Goal: Information Seeking & Learning: Stay updated

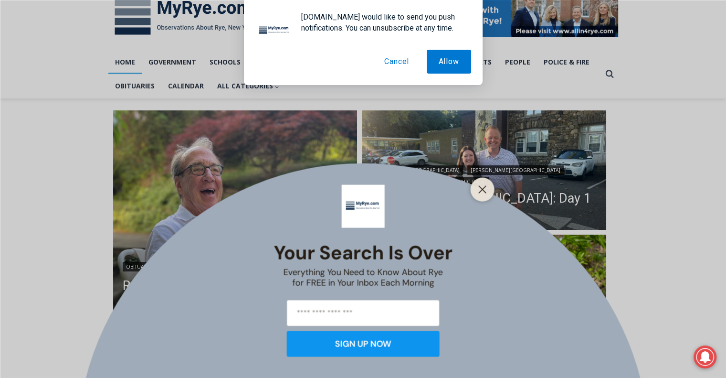
scroll to position [179, 0]
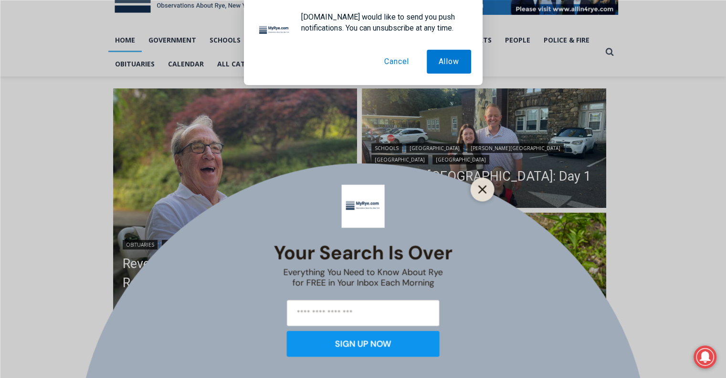
click at [481, 187] on icon "Close" at bounding box center [483, 189] width 9 height 9
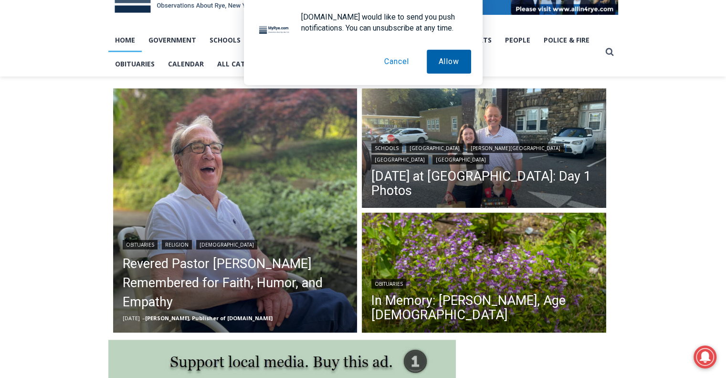
click at [445, 63] on button "Allow" at bounding box center [449, 62] width 44 height 24
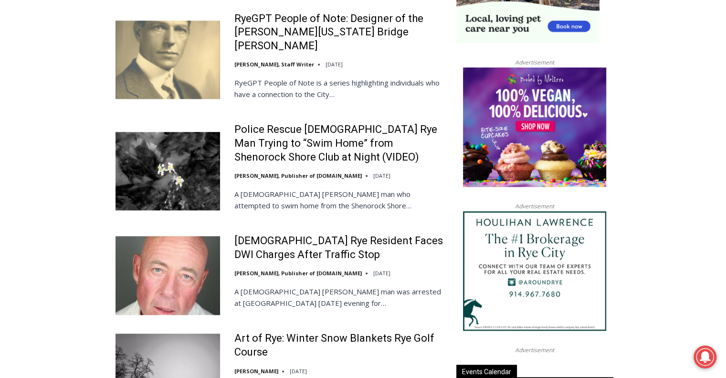
scroll to position [1020, 0]
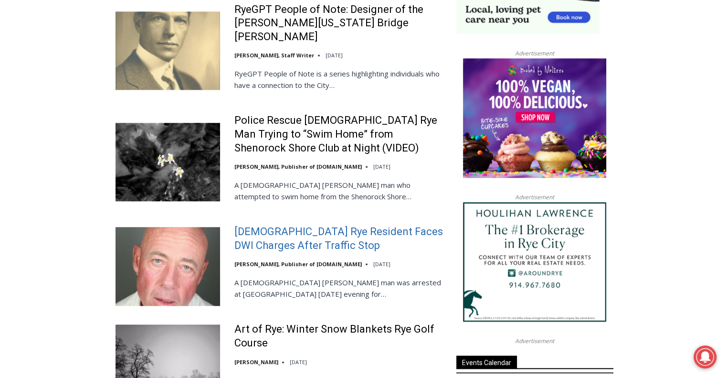
click at [290, 225] on link "[DEMOGRAPHIC_DATA] Rye Resident Faces DWI Charges After Traffic Stop" at bounding box center [340, 238] width 210 height 27
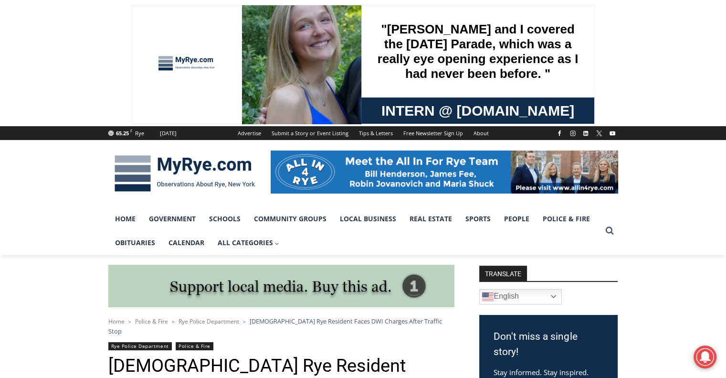
scroll to position [383, 0]
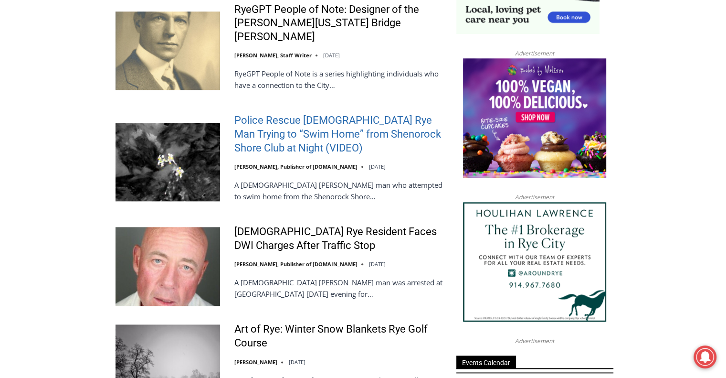
click at [365, 114] on link "Police Rescue 51 Year Old Rye Man Trying to “Swim Home” from Shenorock Shore Cl…" at bounding box center [340, 134] width 210 height 41
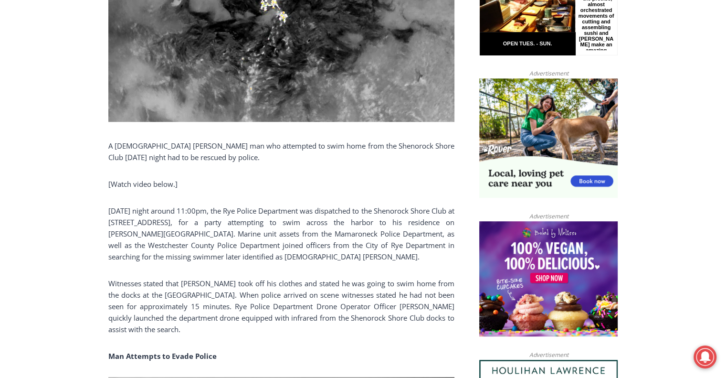
scroll to position [571, 0]
